Goal: Check status: Check status

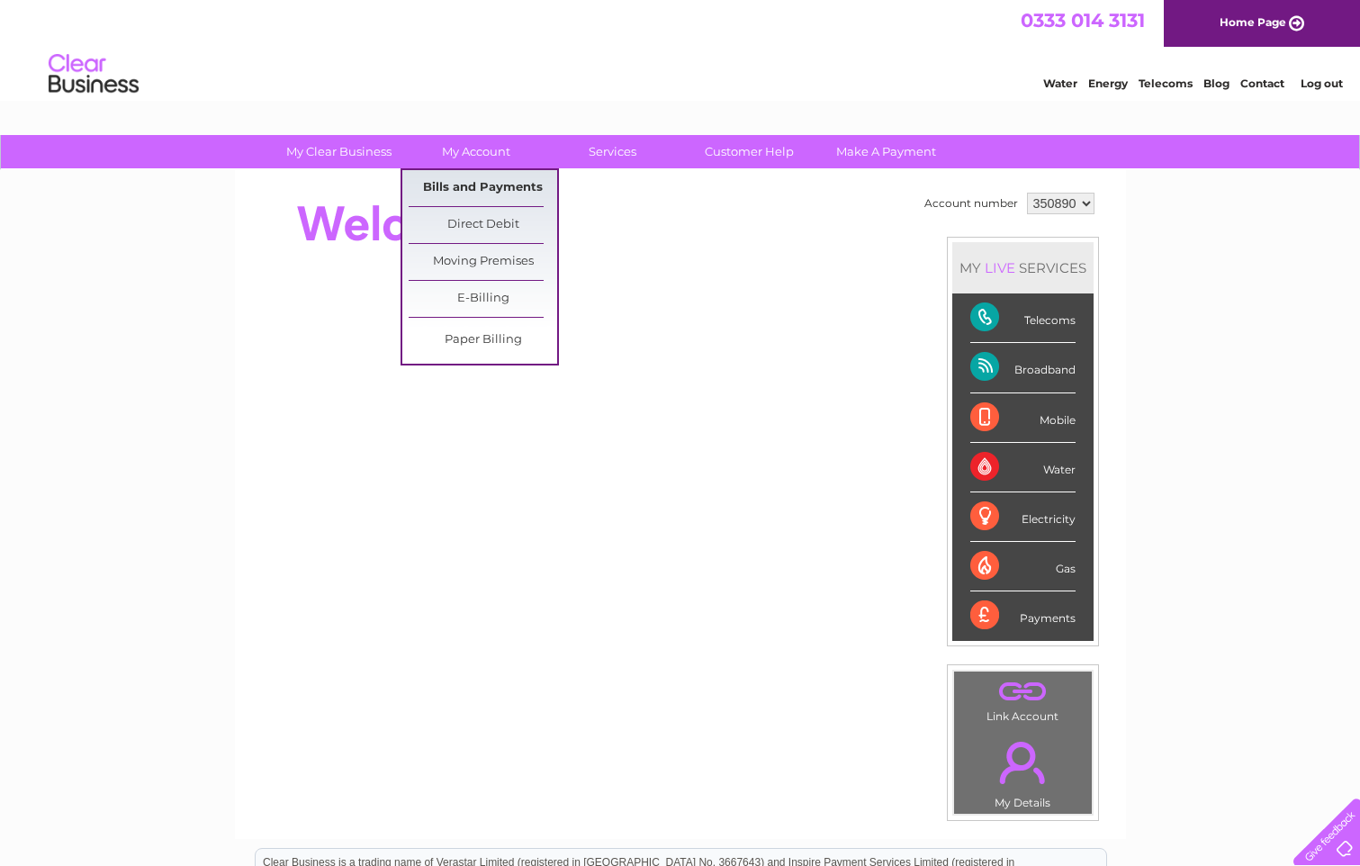
click at [457, 178] on link "Bills and Payments" at bounding box center [483, 188] width 149 height 36
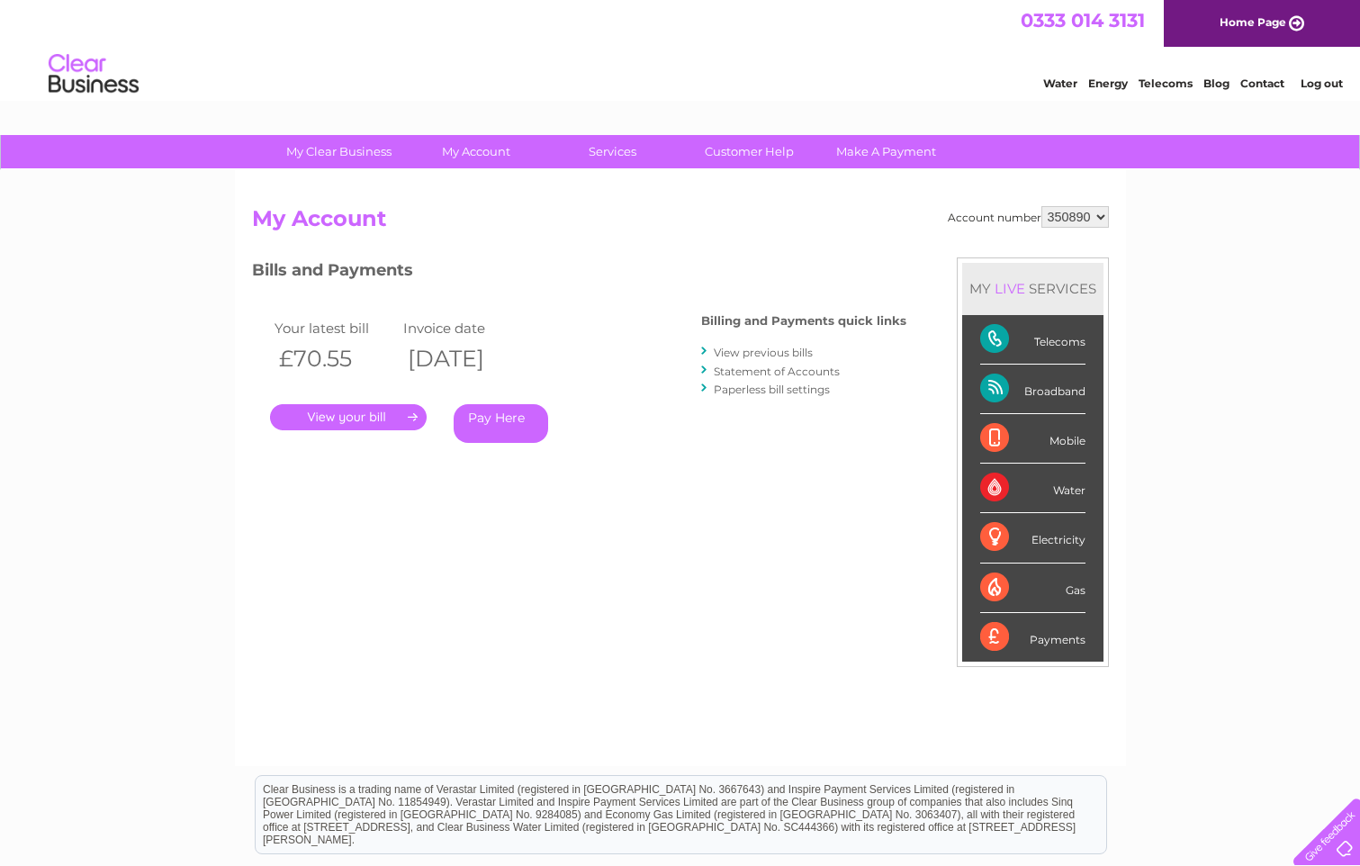
click at [363, 411] on link "." at bounding box center [348, 417] width 157 height 26
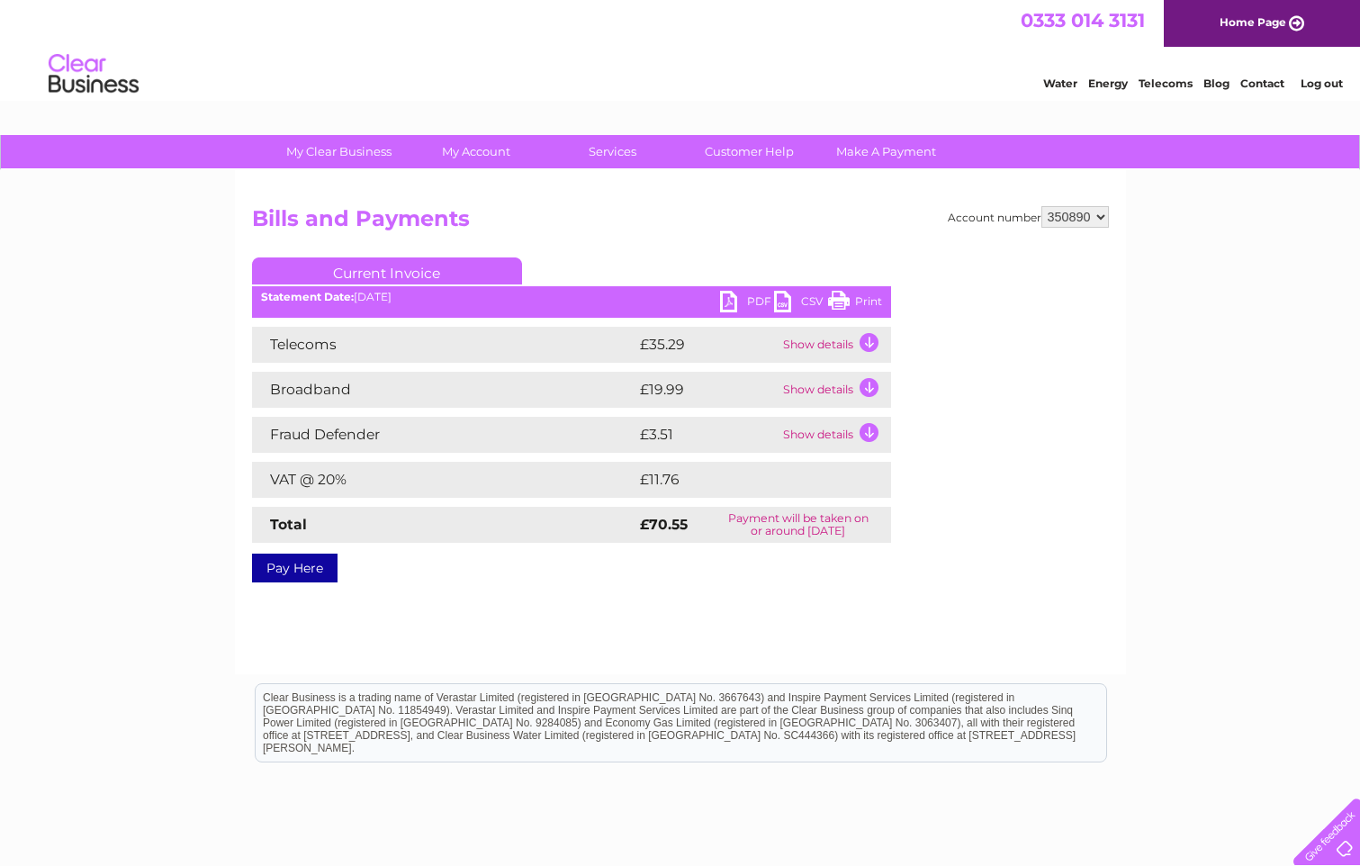
click at [861, 343] on td "Show details" at bounding box center [835, 345] width 113 height 36
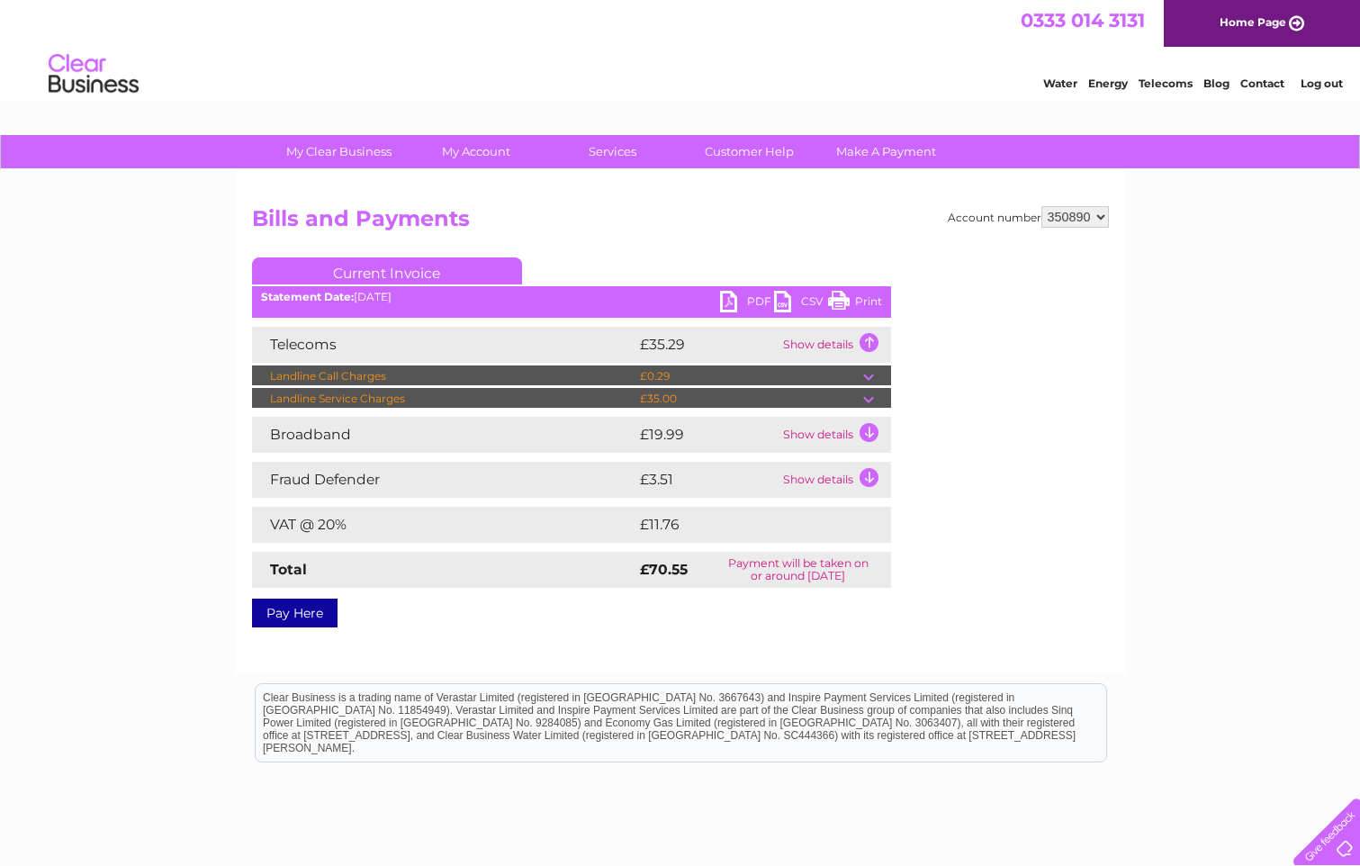
click at [736, 298] on link "PDF" at bounding box center [747, 304] width 54 height 26
click at [663, 257] on ul "Current Invoice" at bounding box center [571, 273] width 639 height 33
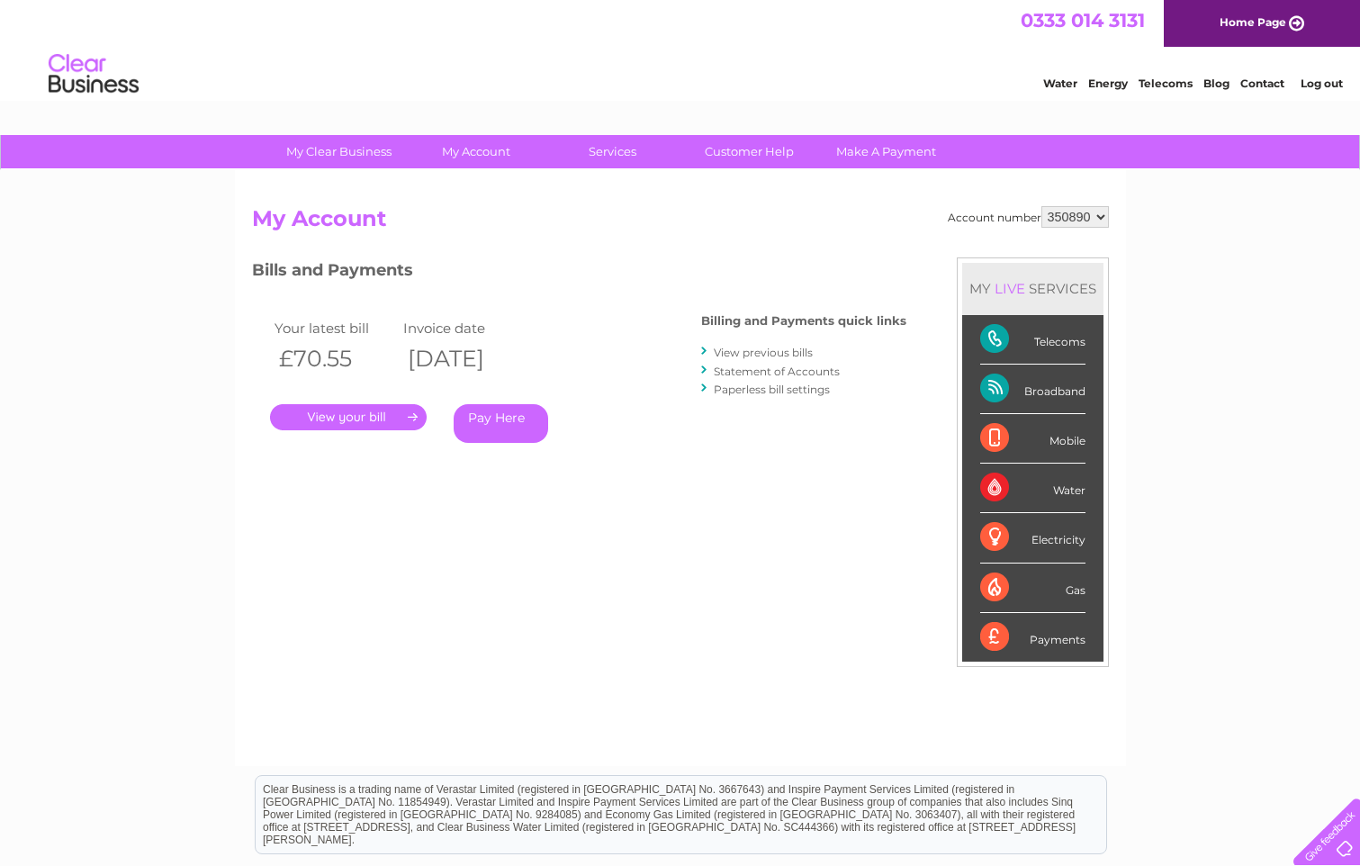
click at [744, 351] on link "View previous bills" at bounding box center [763, 353] width 99 height 14
click at [735, 373] on link "Statement of Accounts" at bounding box center [777, 372] width 126 height 14
